Goal: Check status: Check status

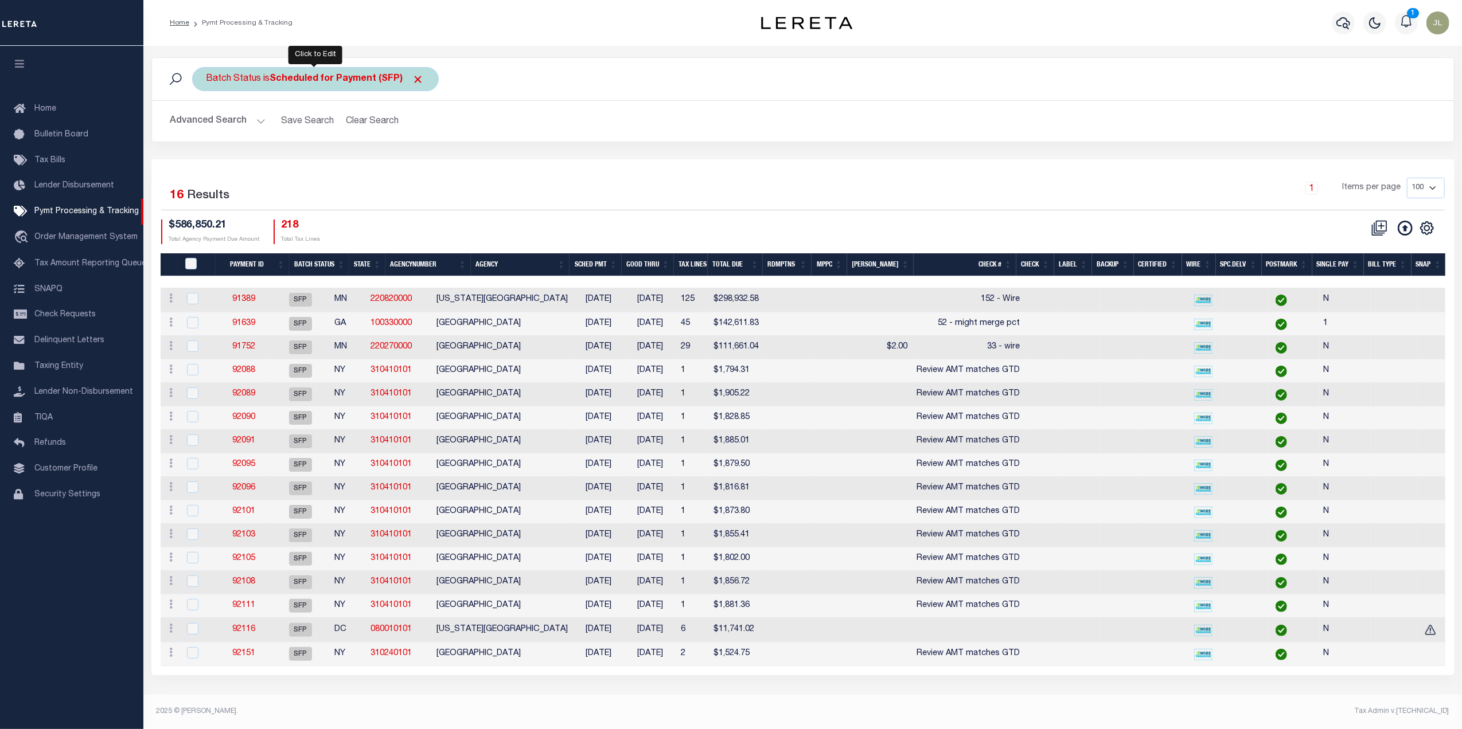
click at [415, 79] on span "Click to Remove" at bounding box center [418, 79] width 12 height 12
click at [233, 122] on button "Advanced Search" at bounding box center [217, 121] width 95 height 22
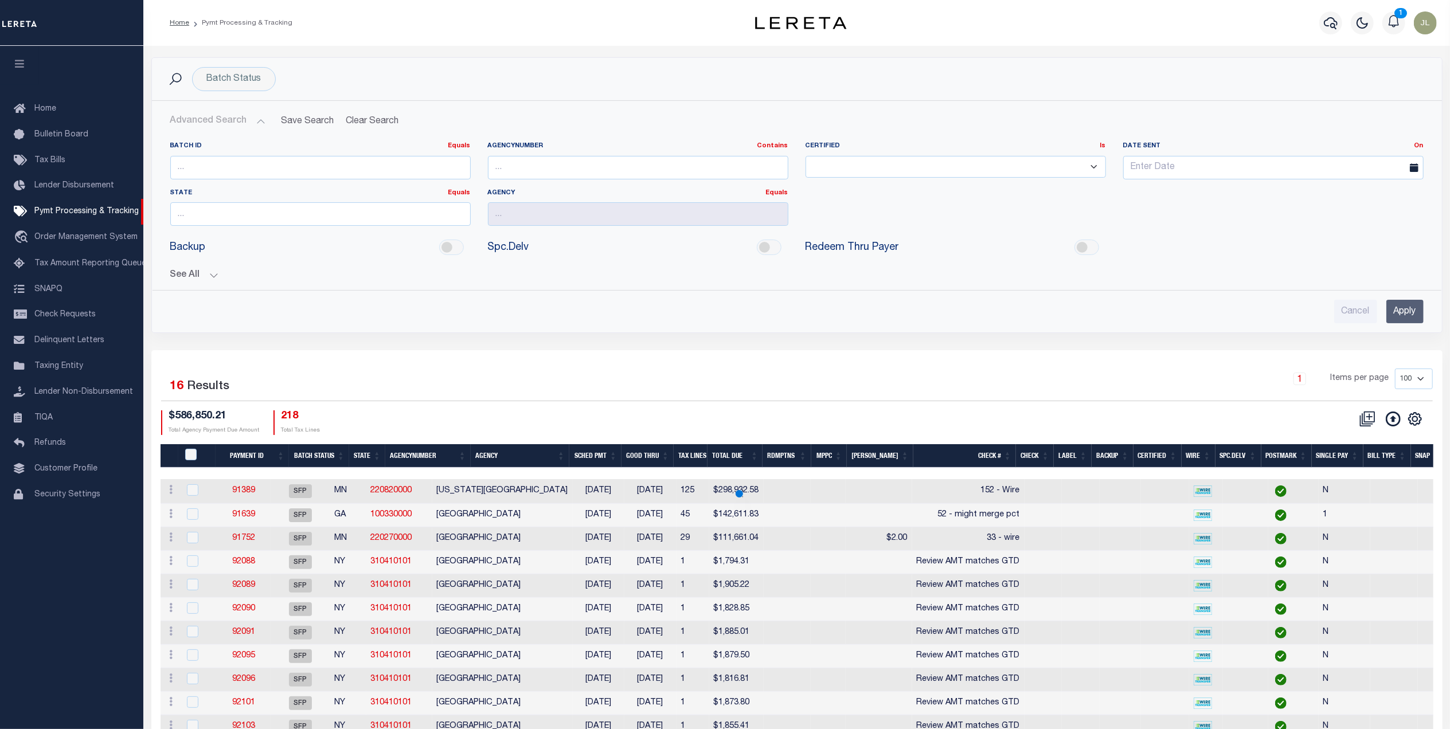
drag, startPoint x: 185, startPoint y: 273, endPoint x: 249, endPoint y: 290, distance: 66.5
click at [185, 272] on button "See All" at bounding box center [797, 275] width 1254 height 11
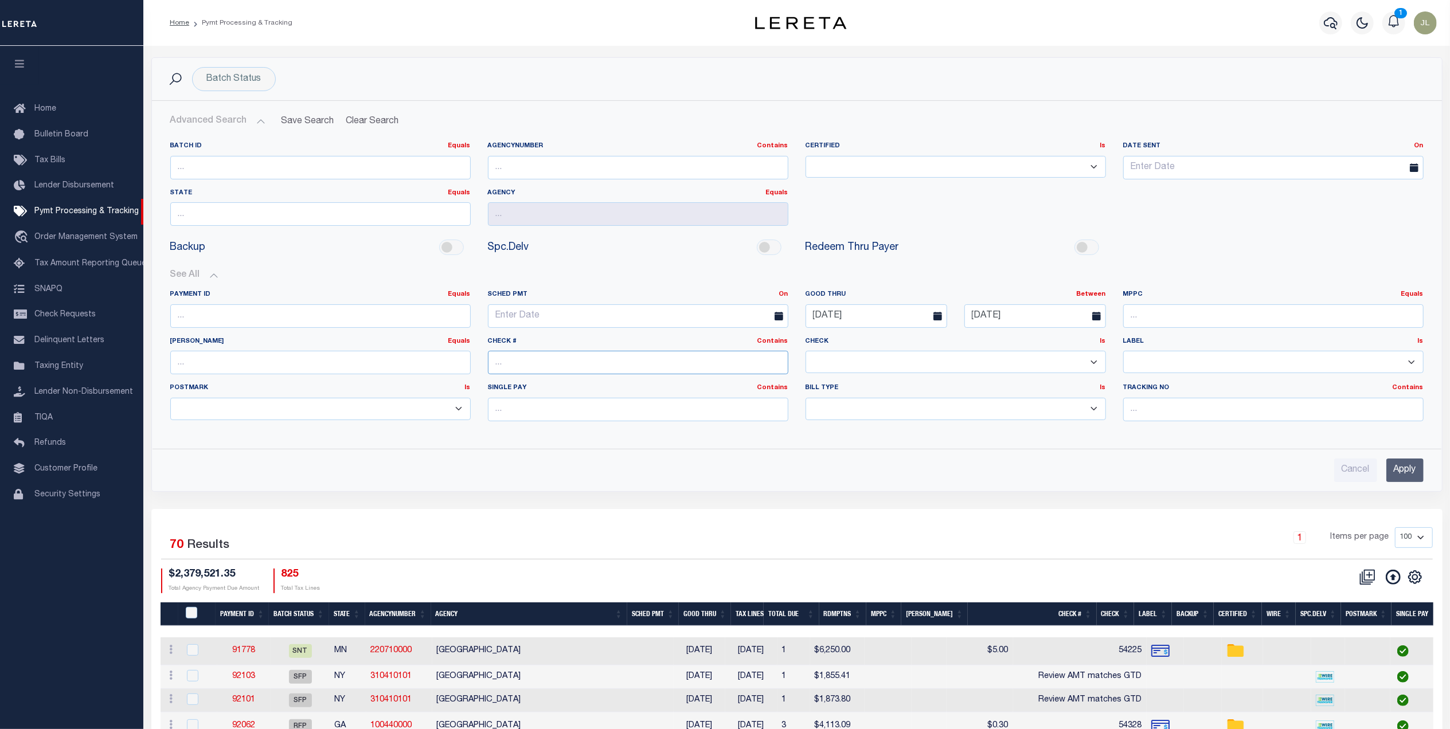
click at [549, 369] on input "text" at bounding box center [638, 363] width 301 height 24
type input "14916"
click at [1413, 470] on input "Apply" at bounding box center [1405, 471] width 37 height 24
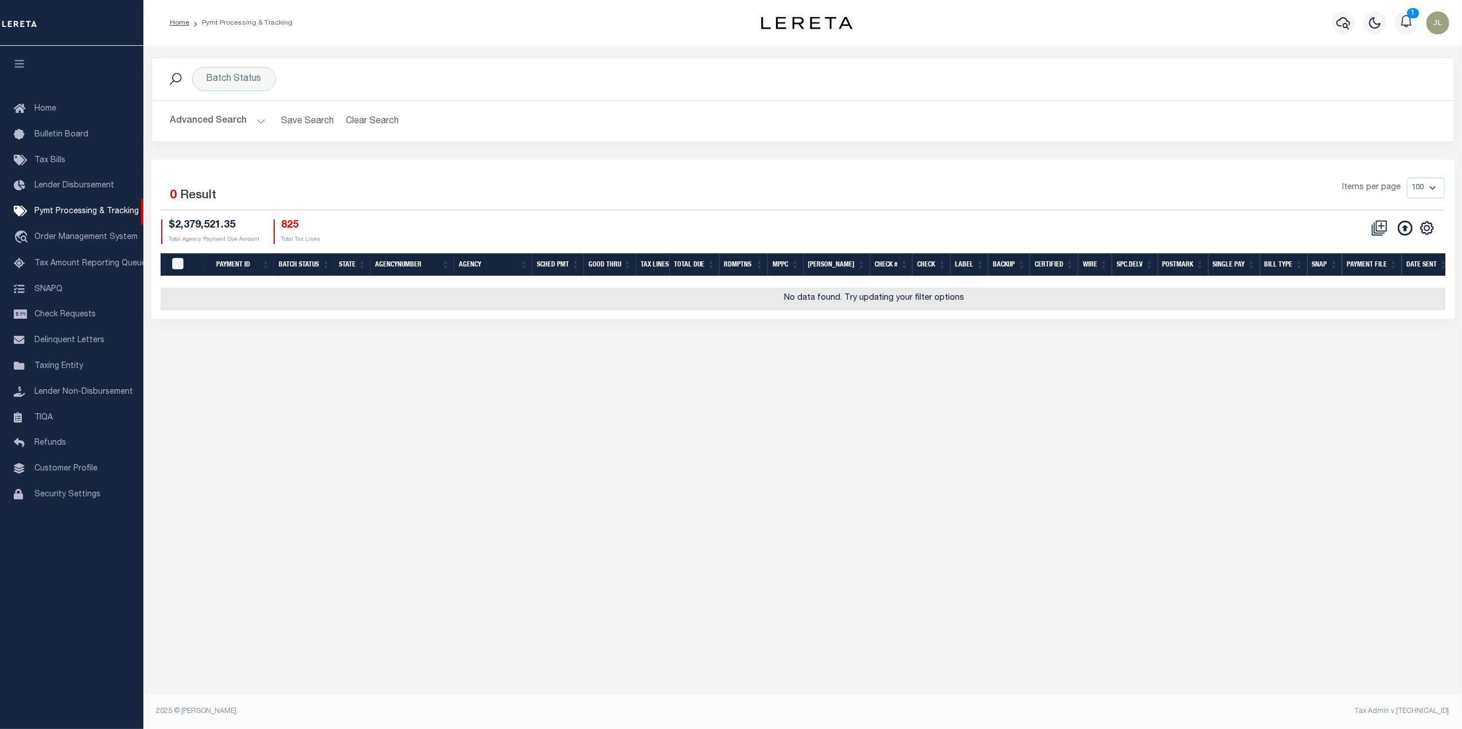
click at [201, 124] on button "Advanced Search" at bounding box center [217, 121] width 95 height 22
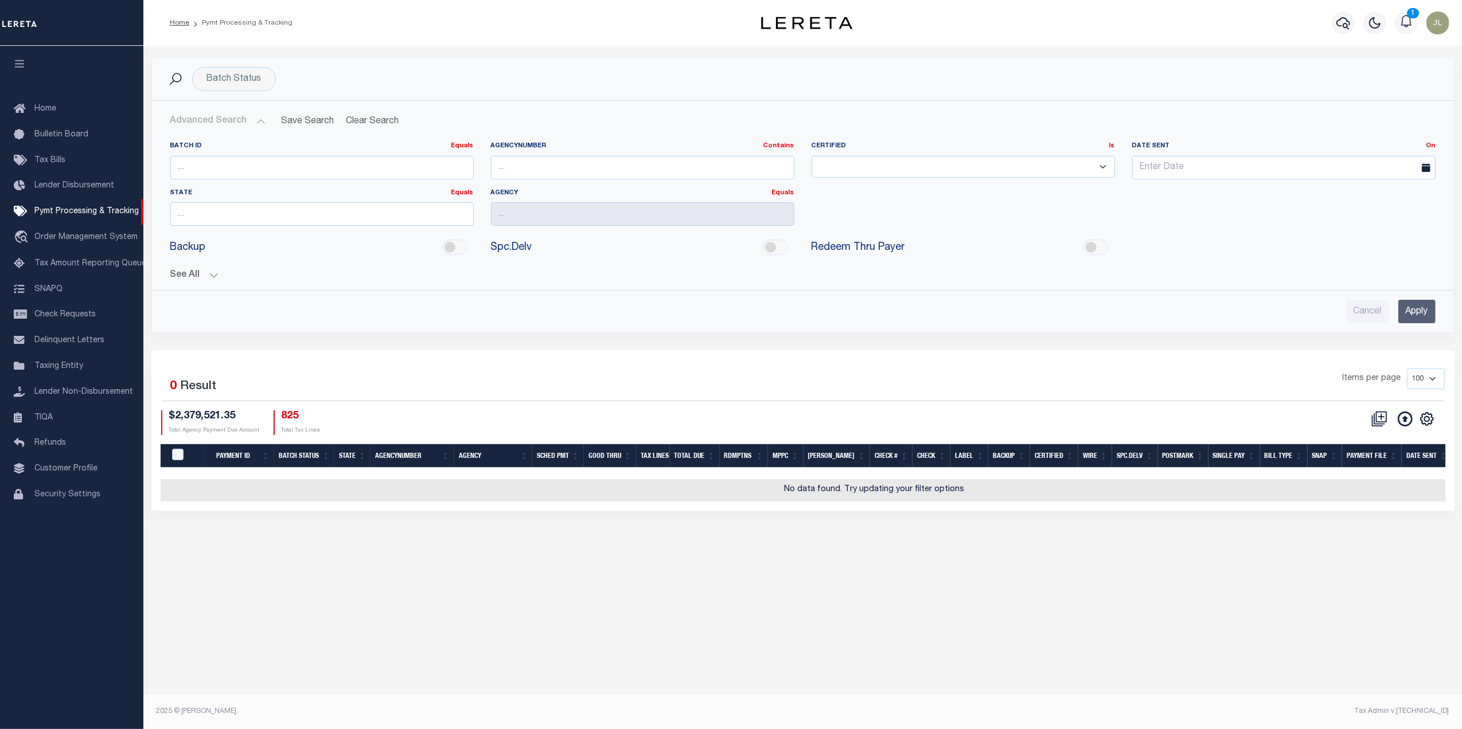
click at [178, 278] on button "See All" at bounding box center [802, 275] width 1265 height 11
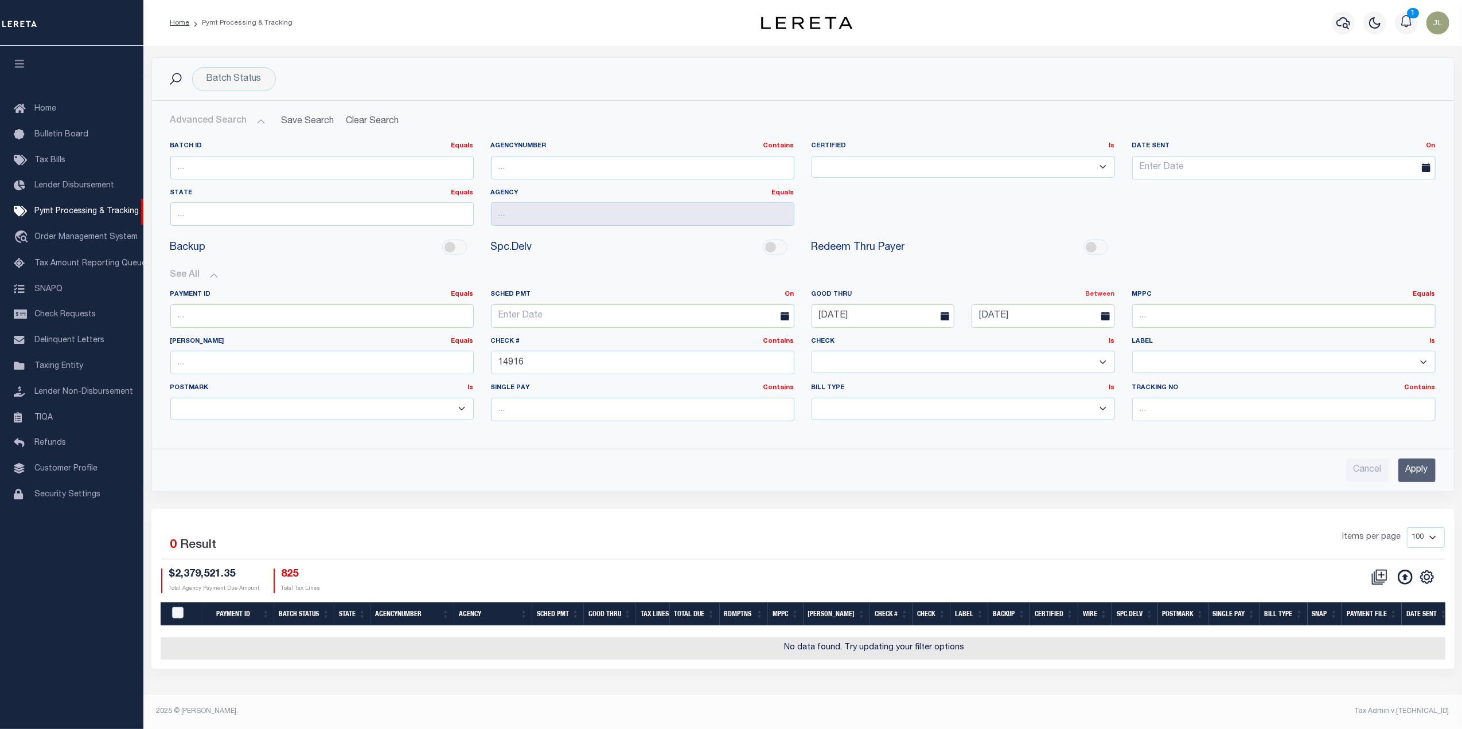
click at [1111, 296] on link "Between" at bounding box center [1100, 294] width 29 height 6
click at [1064, 311] on link "On" at bounding box center [1069, 309] width 91 height 17
drag, startPoint x: 951, startPoint y: 318, endPoint x: 802, endPoint y: 320, distance: 149.1
click at [803, 320] on div "[DATE]" at bounding box center [963, 317] width 321 height 24
click at [1426, 473] on input "Apply" at bounding box center [1416, 471] width 37 height 24
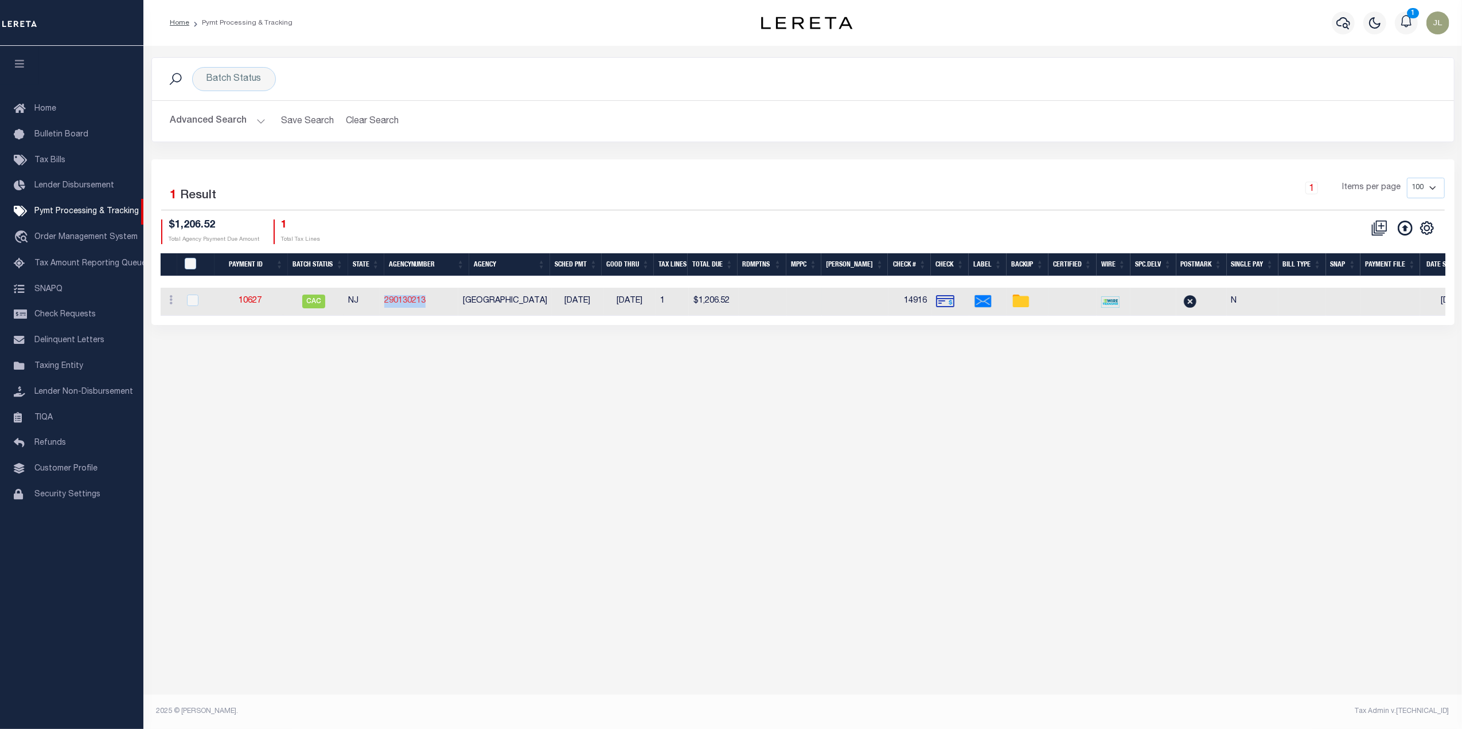
drag, startPoint x: 447, startPoint y: 306, endPoint x: 396, endPoint y: 305, distance: 51.6
click at [396, 305] on td "290130213" at bounding box center [419, 302] width 79 height 28
checkbox input "true"
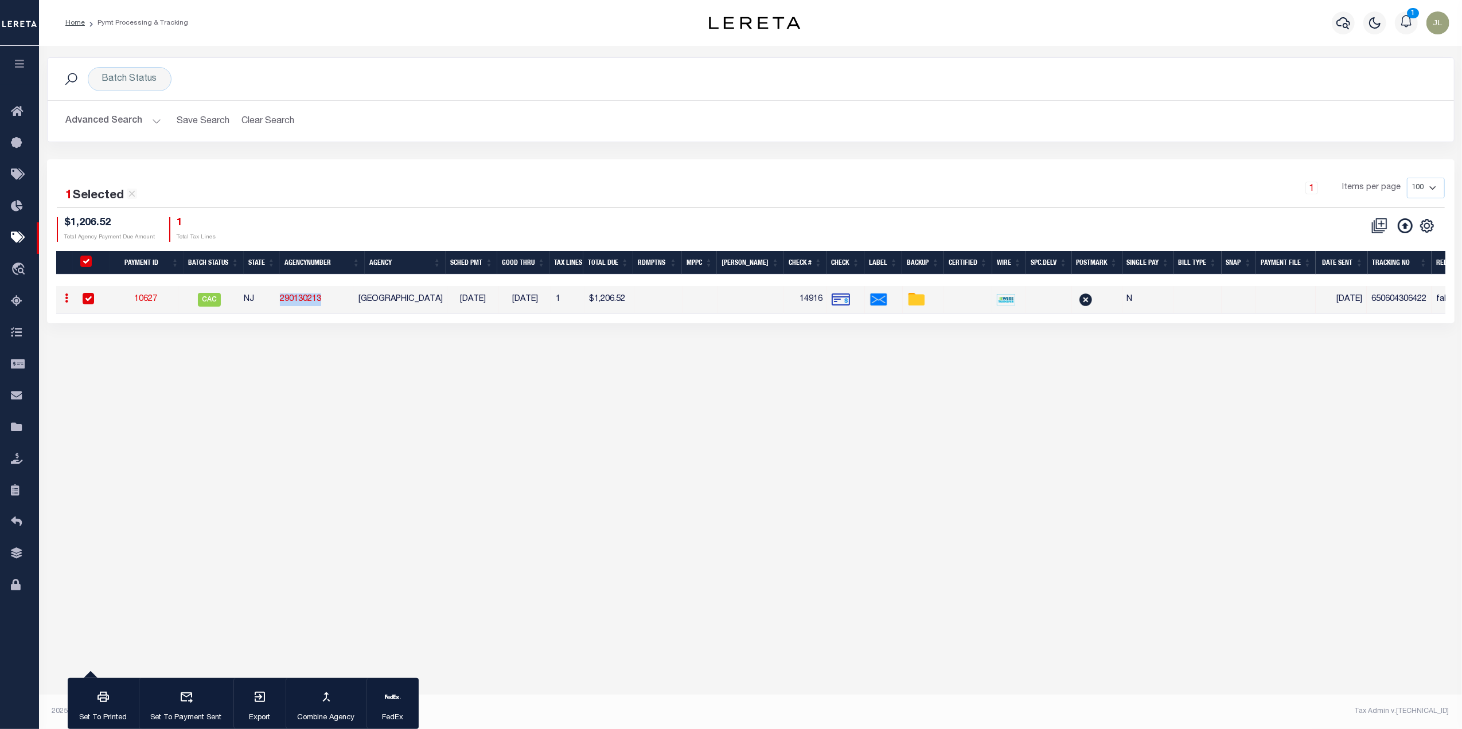
copy link "290130213"
